Goal: Task Accomplishment & Management: Manage account settings

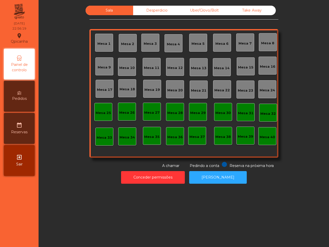
click at [298, 32] on div "Sala Desperdicio Uber/Glovo/Bolt Take Away Mesa 1 Mesa 2 [GEOGRAPHIC_DATA] 4 [G…" at bounding box center [184, 87] width 277 height 163
click at [161, 182] on button "Conceder permissões" at bounding box center [153, 177] width 64 height 13
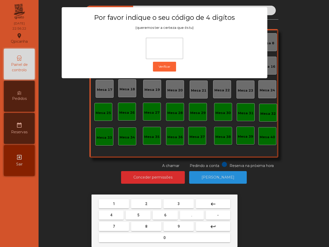
click at [162, 215] on button "6" at bounding box center [165, 214] width 25 height 9
click at [140, 213] on button "5" at bounding box center [138, 214] width 25 height 9
drag, startPoint x: 114, startPoint y: 201, endPoint x: 152, endPoint y: 203, distance: 37.9
click at [114, 201] on button "1" at bounding box center [114, 203] width 30 height 9
click at [152, 203] on button "2" at bounding box center [146, 203] width 30 height 9
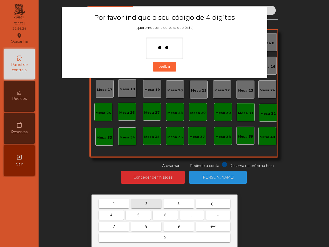
type input "****"
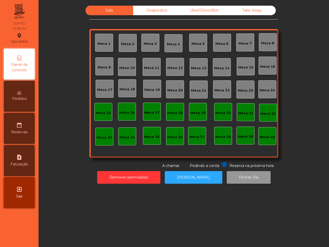
click at [244, 176] on button "Fechar Dia" at bounding box center [249, 177] width 44 height 13
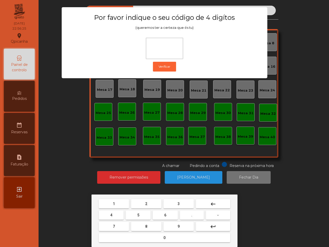
click at [166, 215] on span "6" at bounding box center [165, 215] width 2 height 4
click at [144, 214] on button "5" at bounding box center [138, 214] width 25 height 9
click at [121, 203] on button "1" at bounding box center [114, 203] width 30 height 9
click at [150, 202] on button "2" at bounding box center [146, 203] width 30 height 9
type input "****"
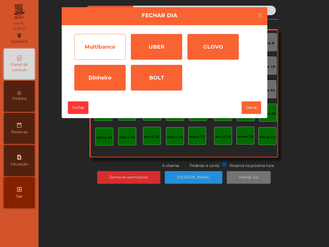
click at [103, 43] on div "Multibanco" at bounding box center [99, 47] width 51 height 26
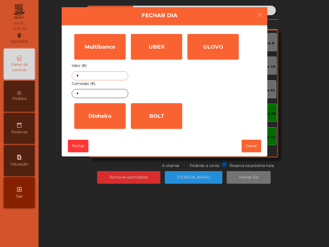
click at [108, 78] on input "*" at bounding box center [100, 75] width 57 height 9
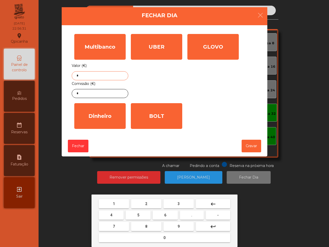
click at [145, 213] on button "5" at bounding box center [138, 214] width 25 height 9
click at [182, 200] on button "3" at bounding box center [179, 203] width 30 height 9
click at [177, 227] on button "9" at bounding box center [179, 226] width 30 height 9
click at [194, 214] on button "." at bounding box center [192, 214] width 24 height 9
click at [114, 204] on span "1" at bounding box center [114, 204] width 2 height 4
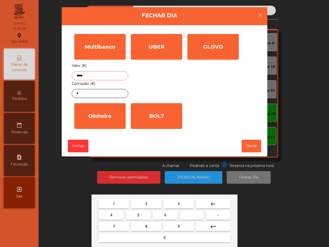
click at [143, 213] on button "5" at bounding box center [138, 214] width 25 height 9
type input "******"
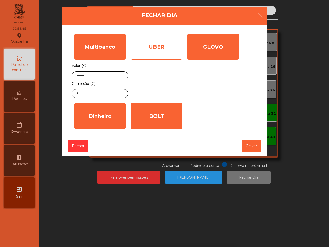
click at [142, 54] on div "UBER" at bounding box center [156, 47] width 51 height 26
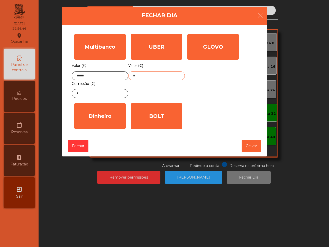
click at [148, 74] on input "*" at bounding box center [156, 75] width 57 height 9
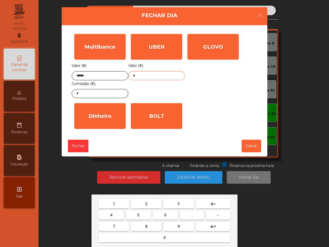
drag, startPoint x: 148, startPoint y: 225, endPoint x: 158, endPoint y: 238, distance: 16.1
click at [148, 226] on button "8" at bounding box center [146, 226] width 30 height 9
click at [159, 239] on button "0" at bounding box center [165, 237] width 132 height 9
click at [187, 213] on button "." at bounding box center [192, 214] width 24 height 9
click at [178, 223] on button "9" at bounding box center [179, 226] width 30 height 9
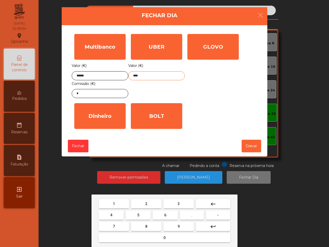
click at [147, 226] on span "8" at bounding box center [146, 226] width 2 height 4
type input "*****"
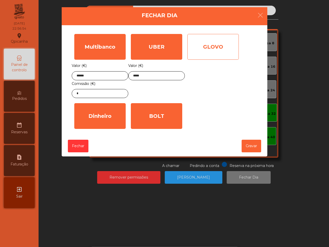
click at [212, 45] on div "GLOVO" at bounding box center [212, 47] width 51 height 26
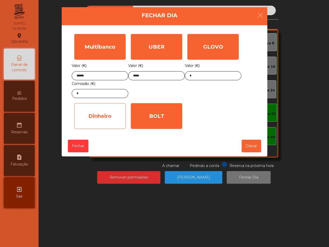
click at [88, 119] on div "Dinheiro" at bounding box center [99, 116] width 51 height 26
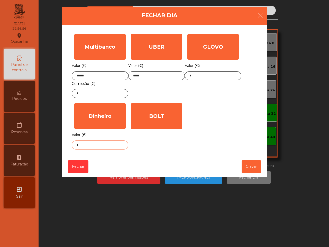
click at [102, 143] on input "*" at bounding box center [100, 144] width 57 height 9
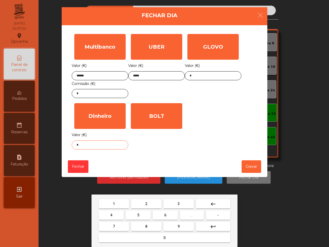
click at [121, 204] on button "1" at bounding box center [114, 203] width 30 height 9
click at [196, 216] on button "." at bounding box center [192, 214] width 24 height 9
click at [120, 203] on button "1" at bounding box center [114, 203] width 30 height 9
click at [119, 227] on button "7" at bounding box center [114, 226] width 30 height 9
click at [215, 205] on mat-icon "keyboard_backspace" at bounding box center [213, 204] width 6 height 6
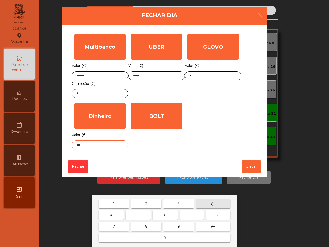
click at [215, 205] on mat-icon "keyboard_backspace" at bounding box center [213, 204] width 6 height 6
type input "*"
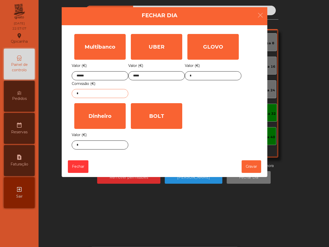
click at [96, 95] on input "*" at bounding box center [100, 93] width 57 height 9
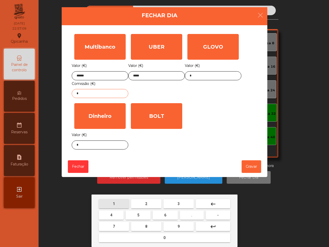
click at [114, 202] on span "1" at bounding box center [114, 204] width 2 height 4
click at [191, 215] on button "." at bounding box center [192, 214] width 24 height 9
click at [115, 202] on button "1" at bounding box center [114, 203] width 30 height 9
click at [119, 224] on button "7" at bounding box center [114, 226] width 30 height 9
type input "****"
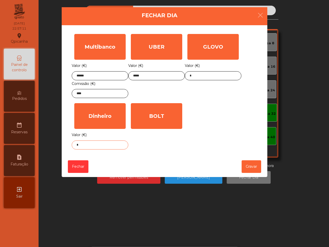
click at [97, 146] on input "*" at bounding box center [100, 144] width 57 height 9
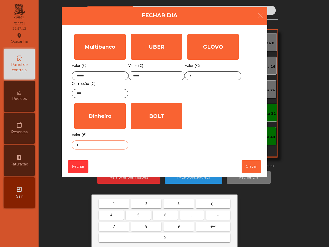
click at [211, 201] on mat-icon "keyboard_backspace" at bounding box center [213, 204] width 6 height 6
click at [174, 235] on button "0" at bounding box center [165, 237] width 132 height 9
type input "*"
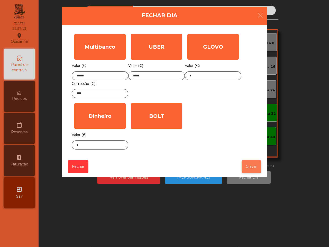
click at [251, 165] on button "Gravar" at bounding box center [252, 166] width 20 height 13
